Goal: Transaction & Acquisition: Purchase product/service

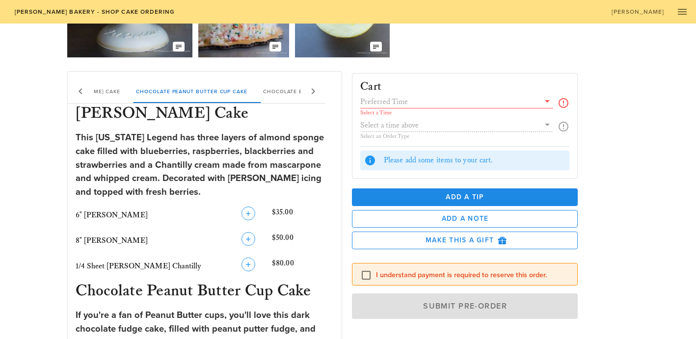
scroll to position [126, 0]
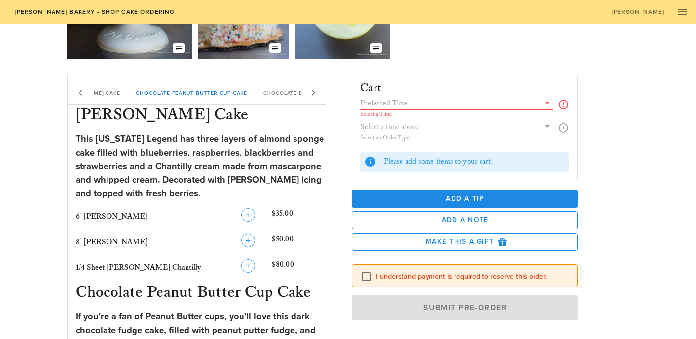
click at [547, 103] on icon at bounding box center [547, 103] width 12 height 12
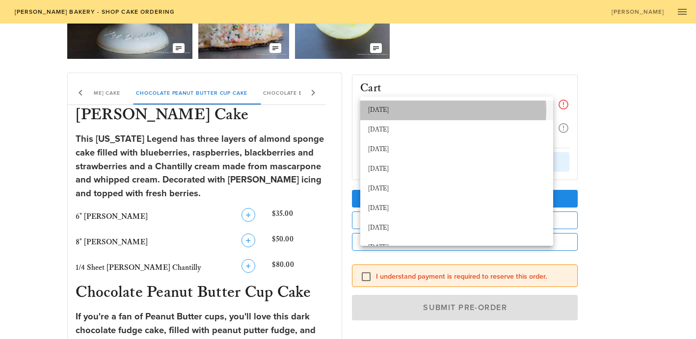
click at [381, 112] on div "[DATE]" at bounding box center [456, 110] width 177 height 8
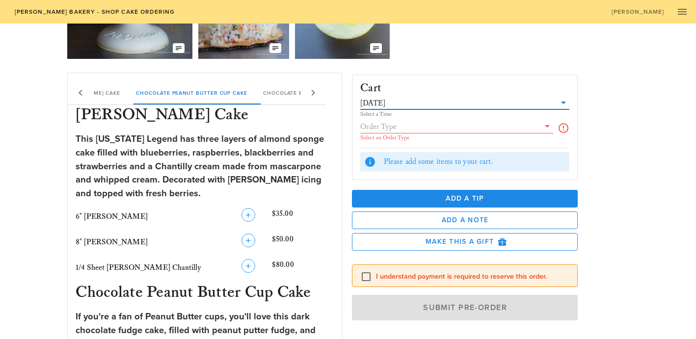
click at [565, 101] on icon at bounding box center [563, 103] width 12 height 12
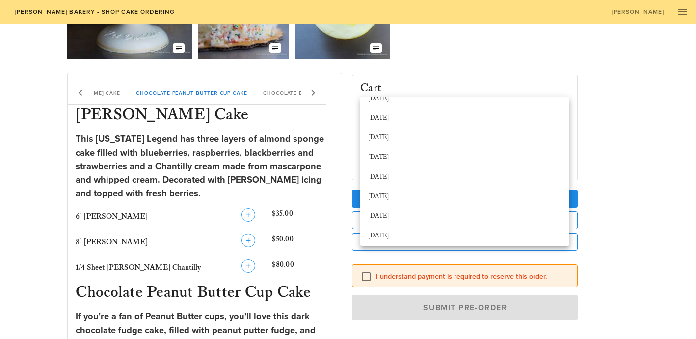
scroll to position [0, 0]
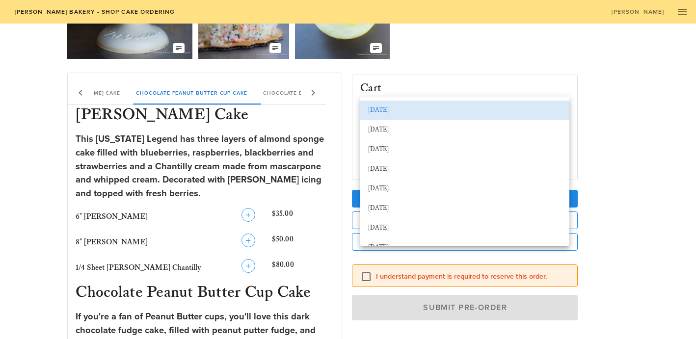
click at [395, 108] on div "[DATE]" at bounding box center [464, 110] width 193 height 8
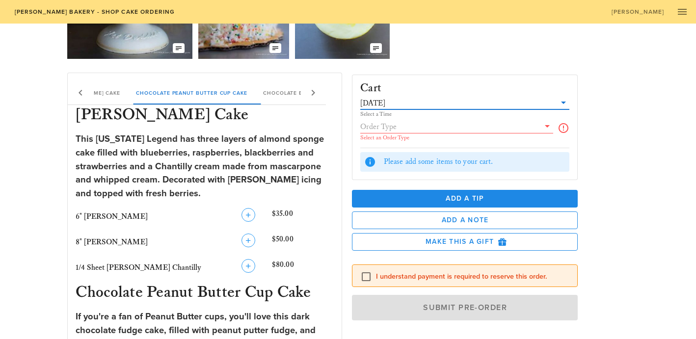
click at [394, 126] on input "text" at bounding box center [449, 126] width 179 height 13
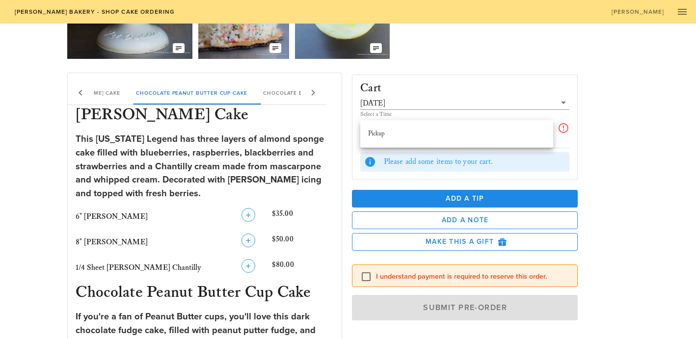
click at [384, 134] on div "Pickup" at bounding box center [456, 134] width 177 height 8
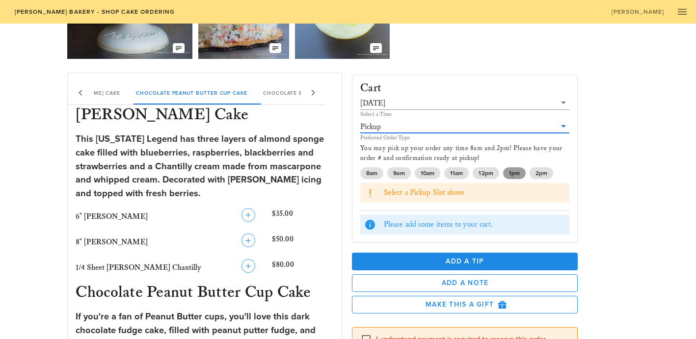
click at [512, 176] on span "1pm" at bounding box center [514, 173] width 11 height 12
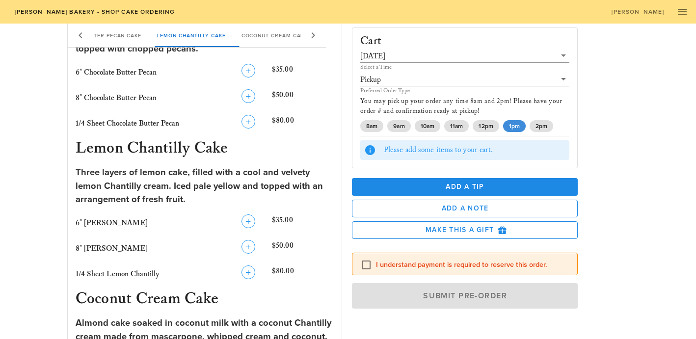
scroll to position [604, 0]
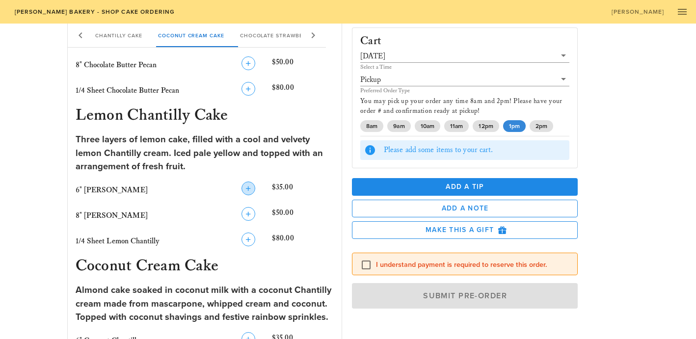
click at [249, 188] on icon "button" at bounding box center [248, 189] width 12 height 12
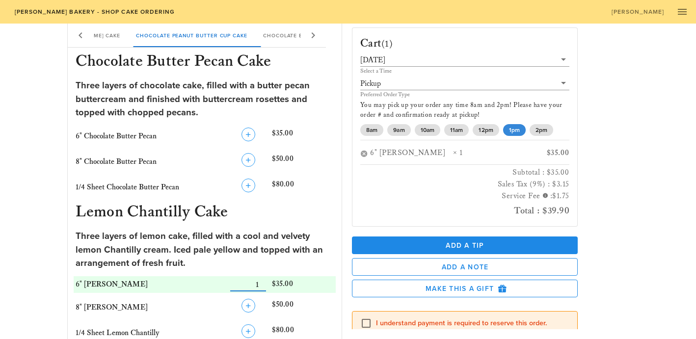
scroll to position [471, 0]
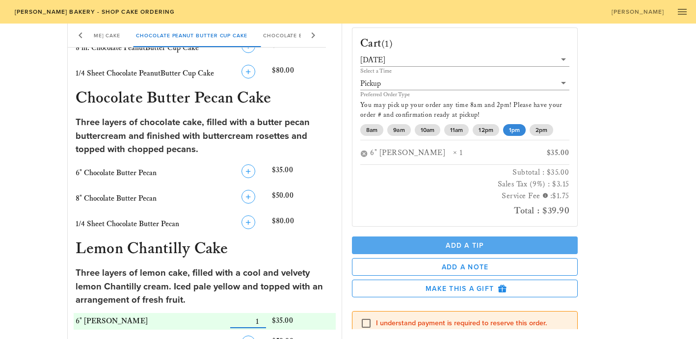
click at [430, 243] on span "Add a Tip" at bounding box center [465, 245] width 210 height 8
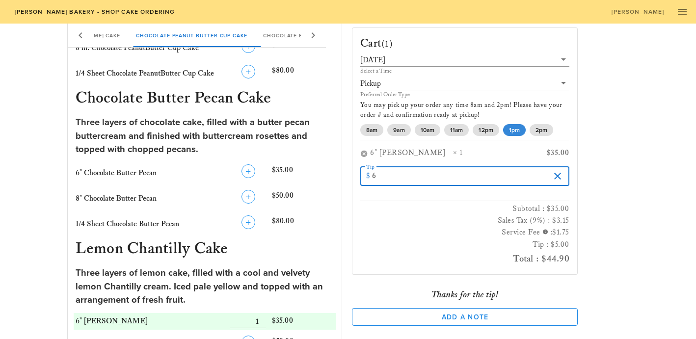
click at [539, 173] on input "6" at bounding box center [461, 176] width 178 height 16
click at [538, 179] on input "5" at bounding box center [461, 176] width 178 height 16
type input "4"
click at [538, 179] on input "4" at bounding box center [461, 176] width 178 height 16
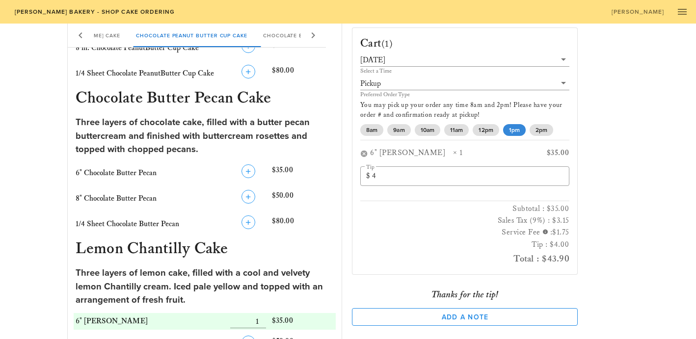
click at [613, 201] on div "Cart (1) [DATE] Select a Time Pickup Preferred Order Type You may pick up your …" at bounding box center [488, 175] width 285 height 310
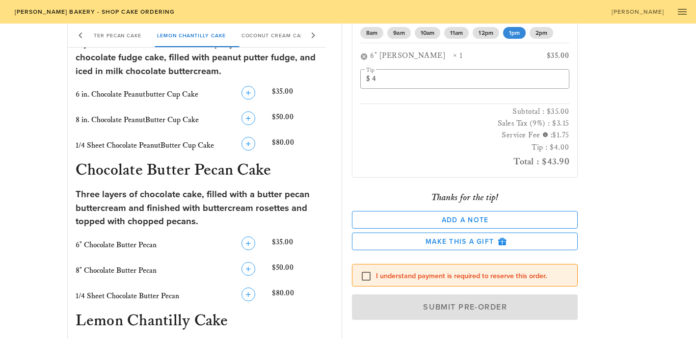
scroll to position [100, 0]
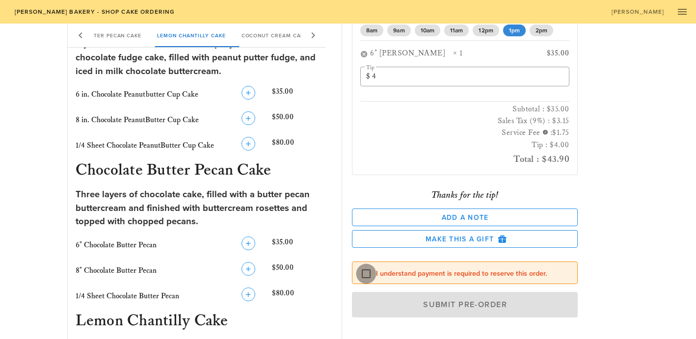
click at [364, 276] on div at bounding box center [366, 273] width 17 height 17
checkbox input "true"
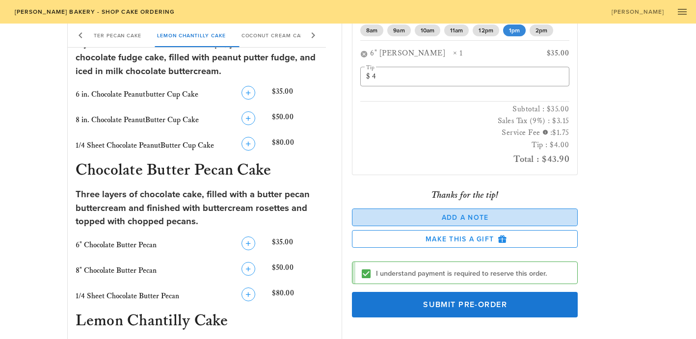
click at [433, 219] on span "Add a Note" at bounding box center [464, 217] width 209 height 8
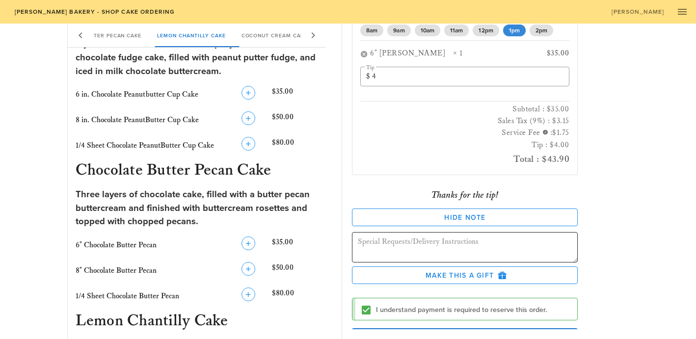
click at [431, 249] on textarea at bounding box center [468, 248] width 220 height 27
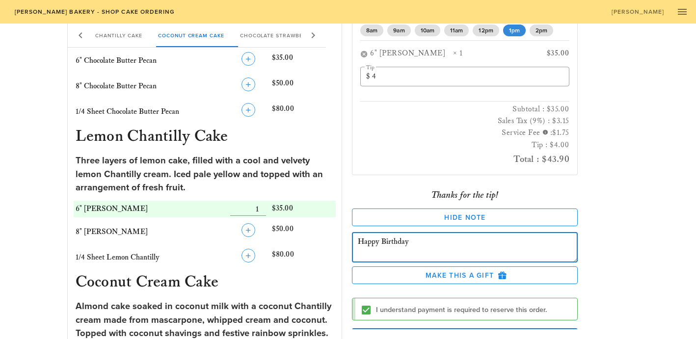
scroll to position [579, 0]
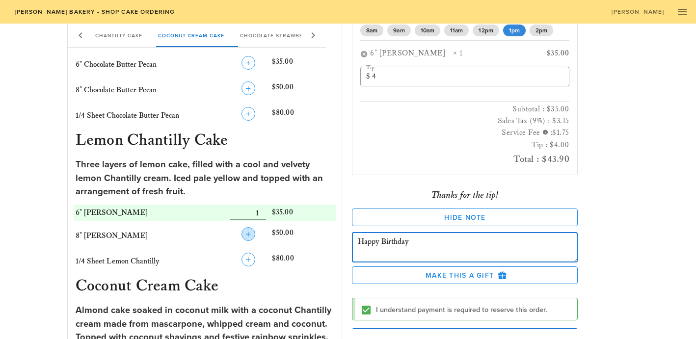
click at [250, 233] on icon "button" at bounding box center [248, 234] width 12 height 12
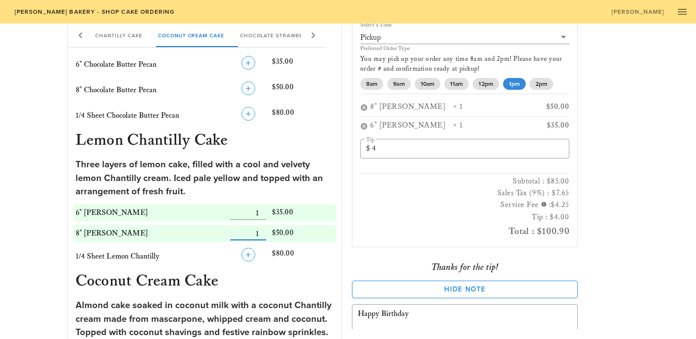
scroll to position [46, 0]
click at [364, 106] on button "button" at bounding box center [364, 108] width 8 height 8
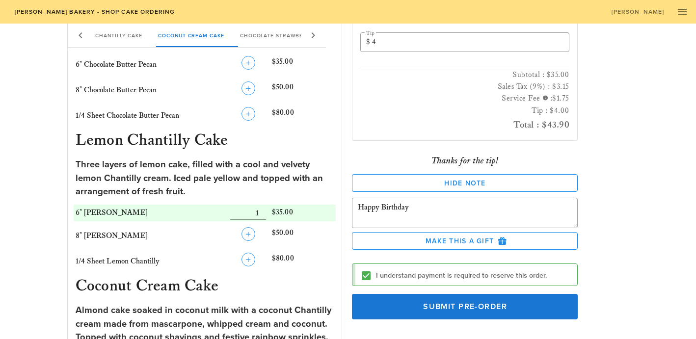
scroll to position [136, 0]
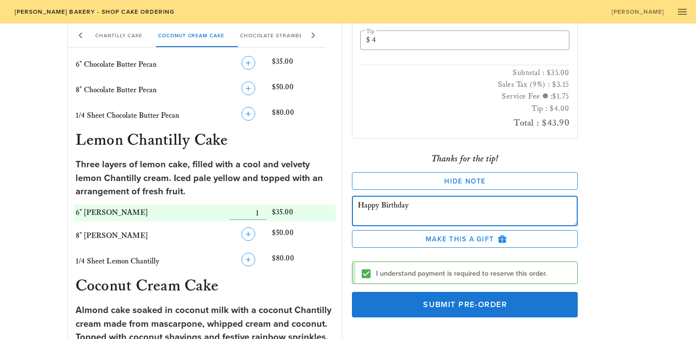
click at [423, 204] on textarea "Happy Birthday" at bounding box center [468, 212] width 220 height 27
click at [358, 207] on textarea "Happy Birthday [PERSON_NAME]!" at bounding box center [468, 212] width 220 height 27
click at [407, 206] on textarea "Please write Happy Birthday [PERSON_NAME]!" at bounding box center [468, 212] width 220 height 27
click at [454, 221] on textarea "Please write: Happy Birthday [PERSON_NAME]!" at bounding box center [468, 212] width 220 height 27
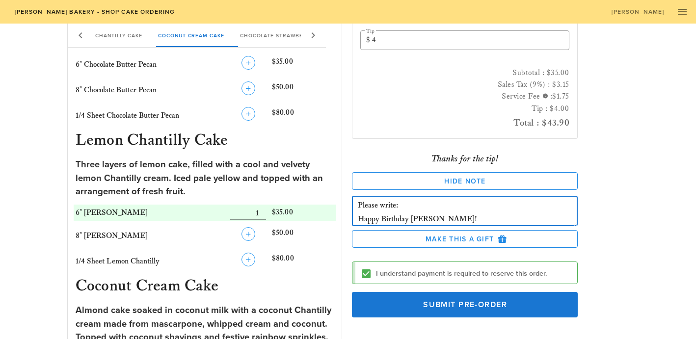
click at [396, 206] on textarea "Please write: Happy Birthday [PERSON_NAME]!" at bounding box center [468, 212] width 220 height 27
click at [453, 219] on textarea "Please write: Happy Birthday [PERSON_NAME]!" at bounding box center [468, 212] width 220 height 27
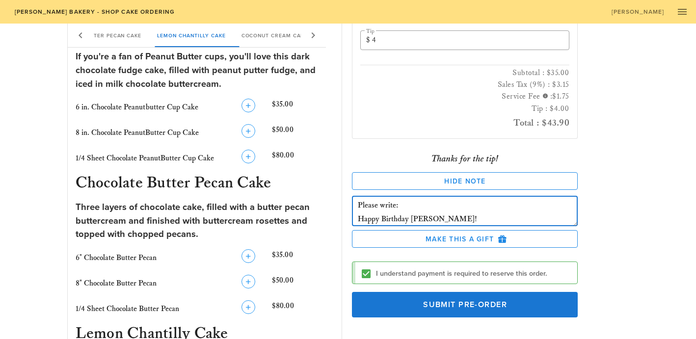
scroll to position [395, 0]
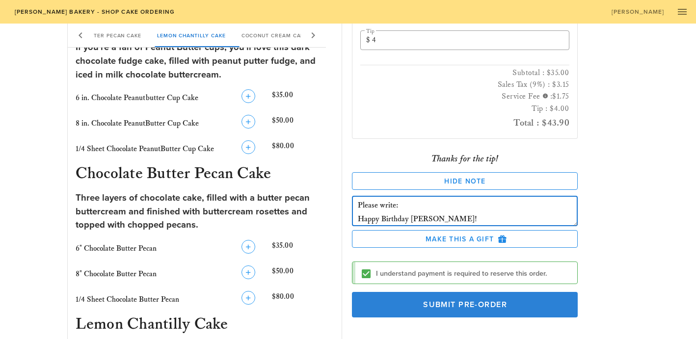
type textarea "Please write: Happy Birthday [PERSON_NAME]!"
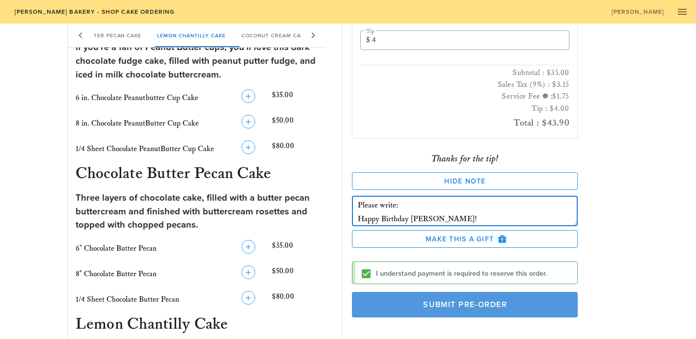
click at [471, 300] on span "Submit Pre-Order" at bounding box center [464, 305] width 203 height 10
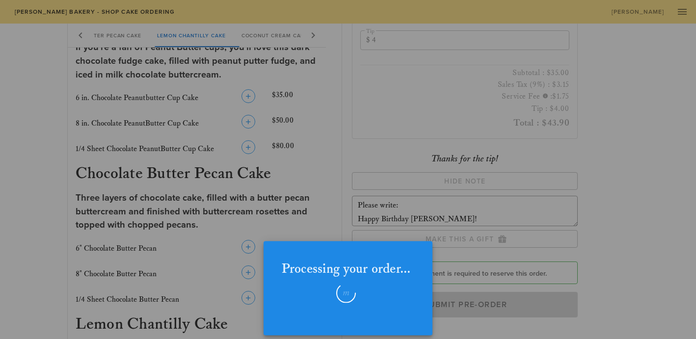
checkbox input "false"
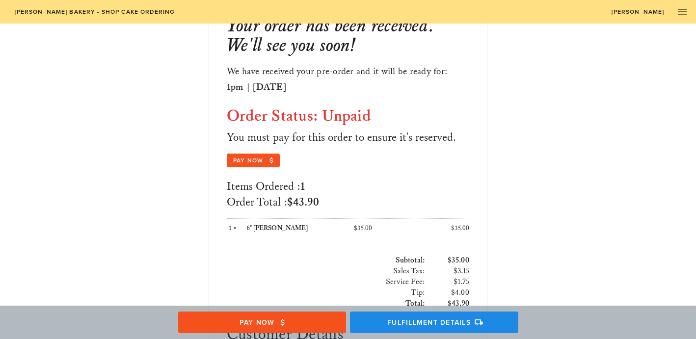
scroll to position [81, 0]
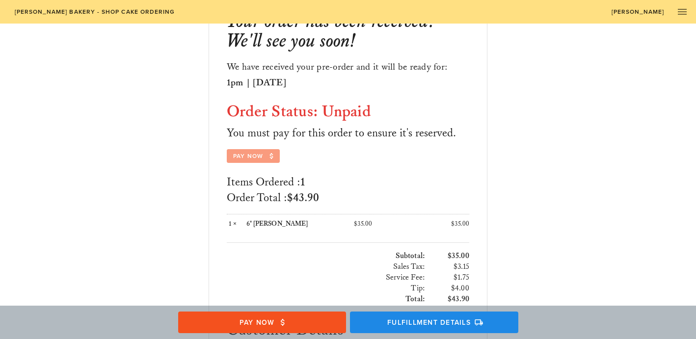
click at [251, 157] on span "Pay Now" at bounding box center [253, 156] width 41 height 9
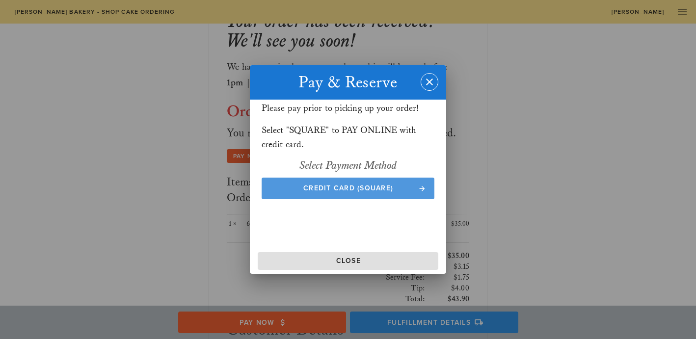
click at [329, 189] on span "Credit Card (Square)" at bounding box center [348, 188] width 154 height 8
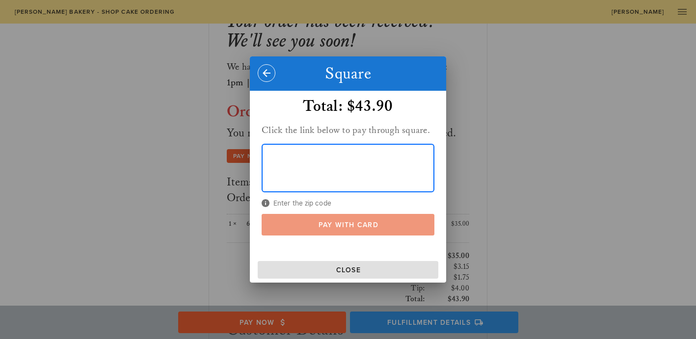
click at [326, 222] on span "Pay With Card" at bounding box center [348, 225] width 154 height 8
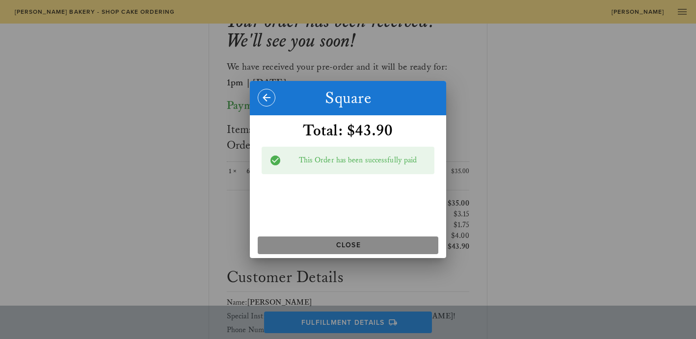
click at [328, 247] on span "Close" at bounding box center [348, 245] width 173 height 8
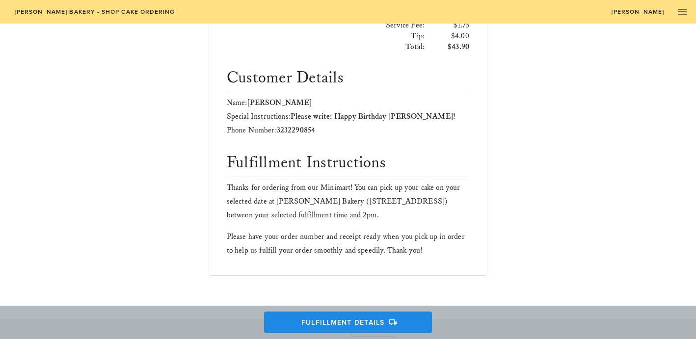
scroll to position [0, 0]
